Goal: Find specific page/section: Find specific page/section

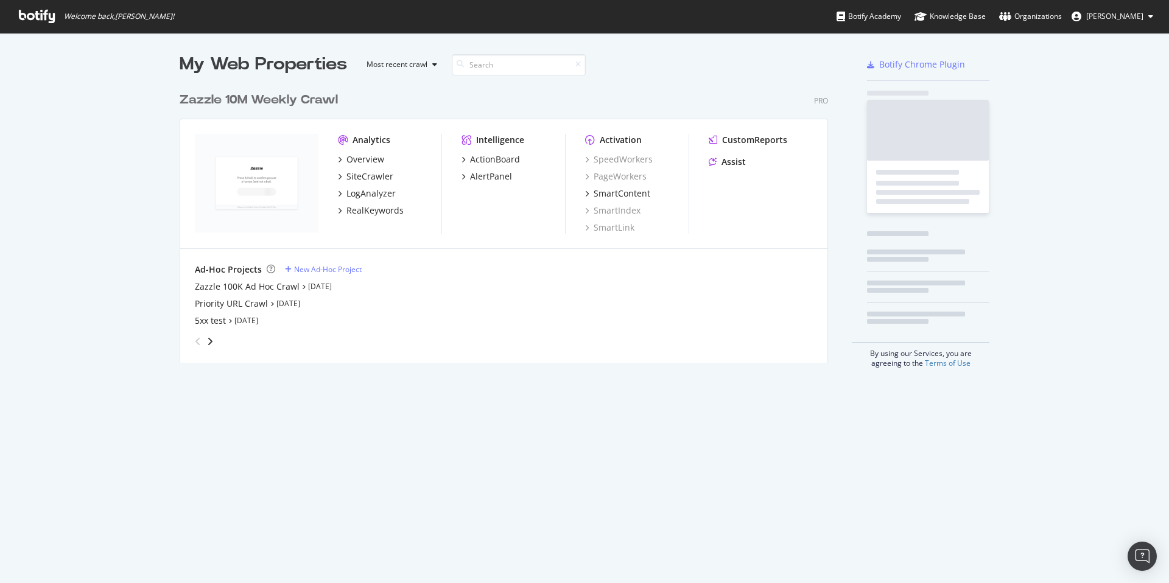
scroll to position [277, 649]
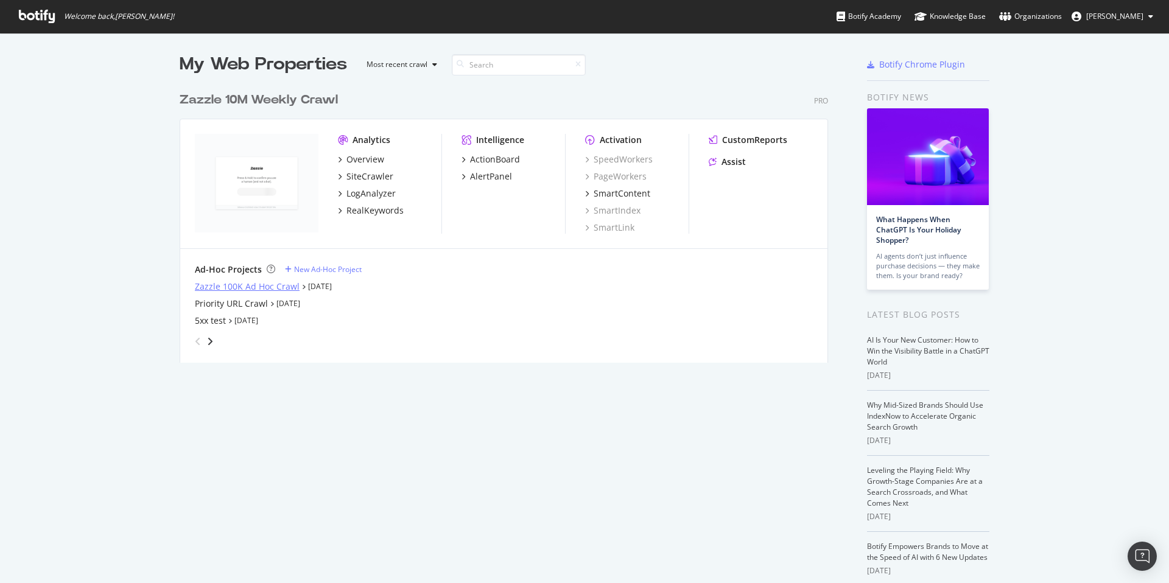
click at [271, 289] on div "Zazzle 100K Ad Hoc Crawl" at bounding box center [247, 287] width 105 height 12
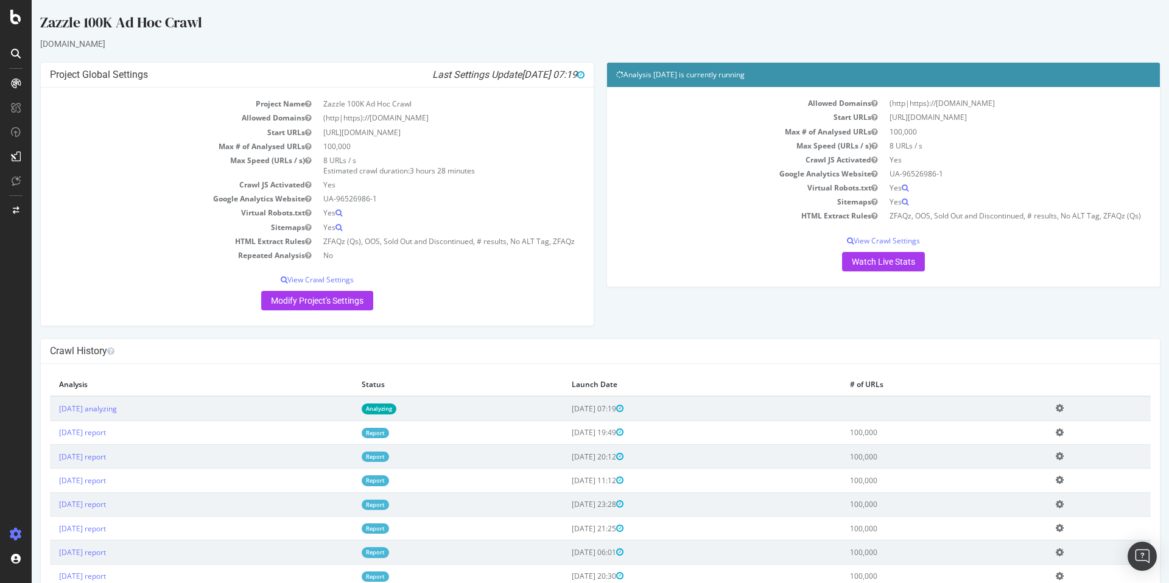
click at [833, 54] on div "Zazzle 100K Ad Hoc Crawl [DOMAIN_NAME] × × Project Global Settings Last Setting…" at bounding box center [600, 550] width 1137 height 1077
